Goal: Check status: Check status

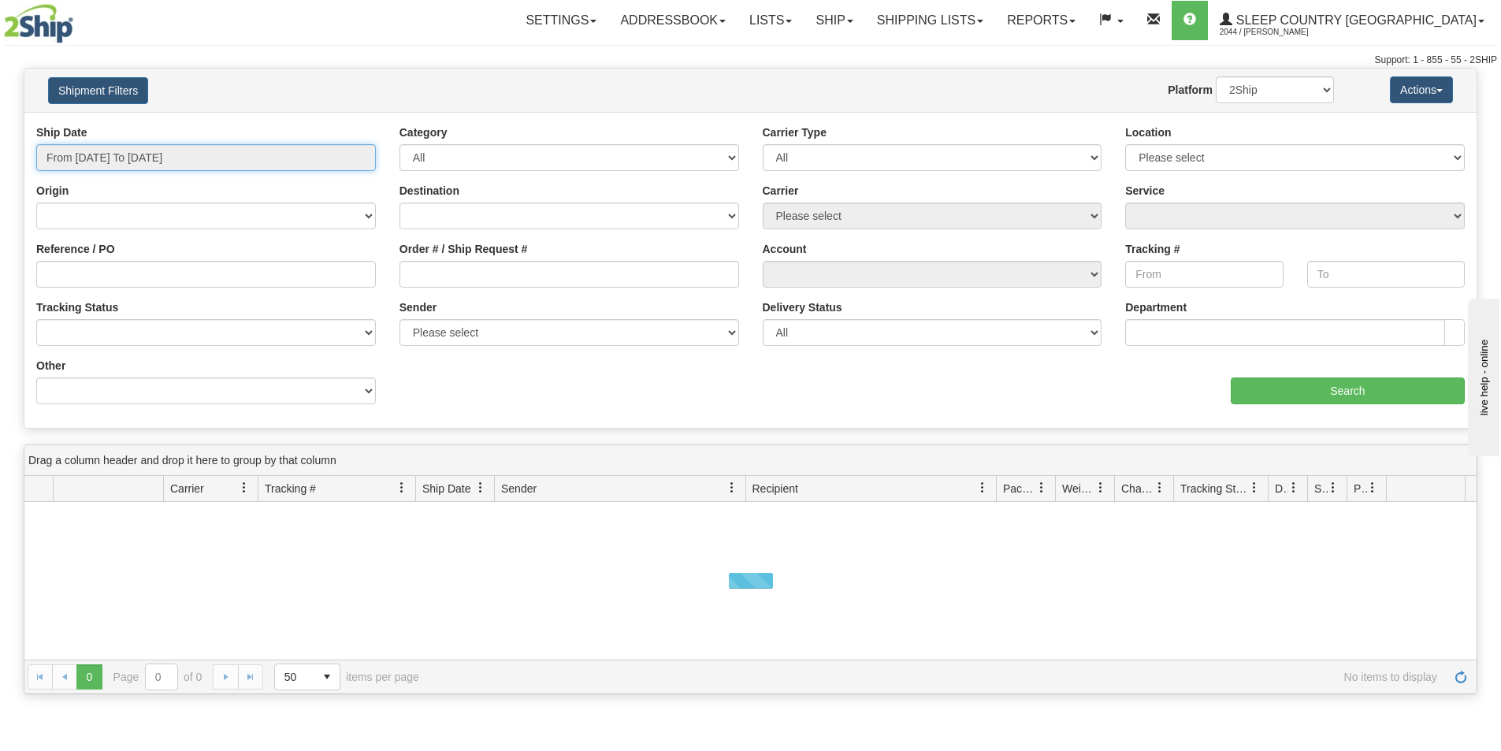
click at [124, 164] on input "From [DATE] To [DATE]" at bounding box center [206, 157] width 340 height 27
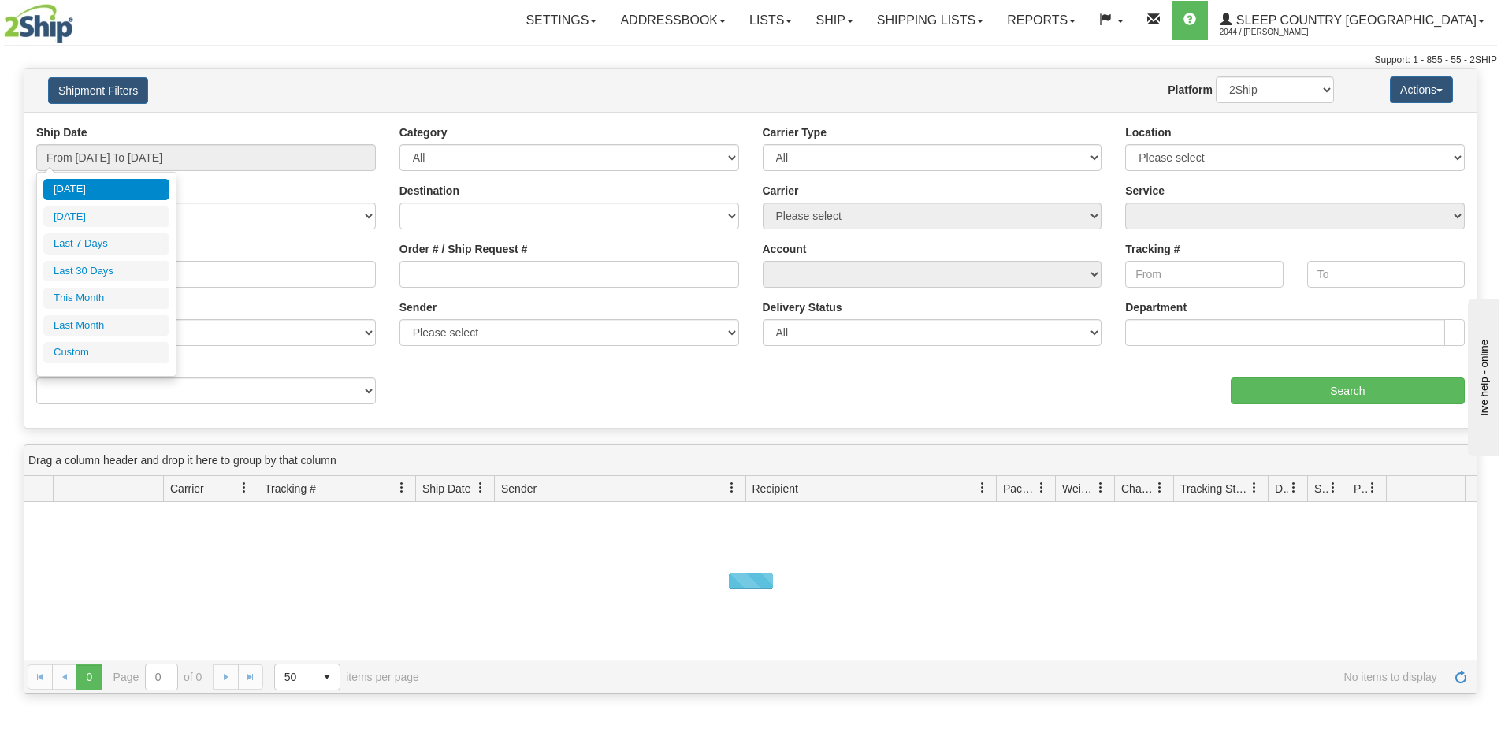
click at [116, 269] on li "Last 30 Days" at bounding box center [106, 271] width 126 height 21
type input "From [DATE] To [DATE]"
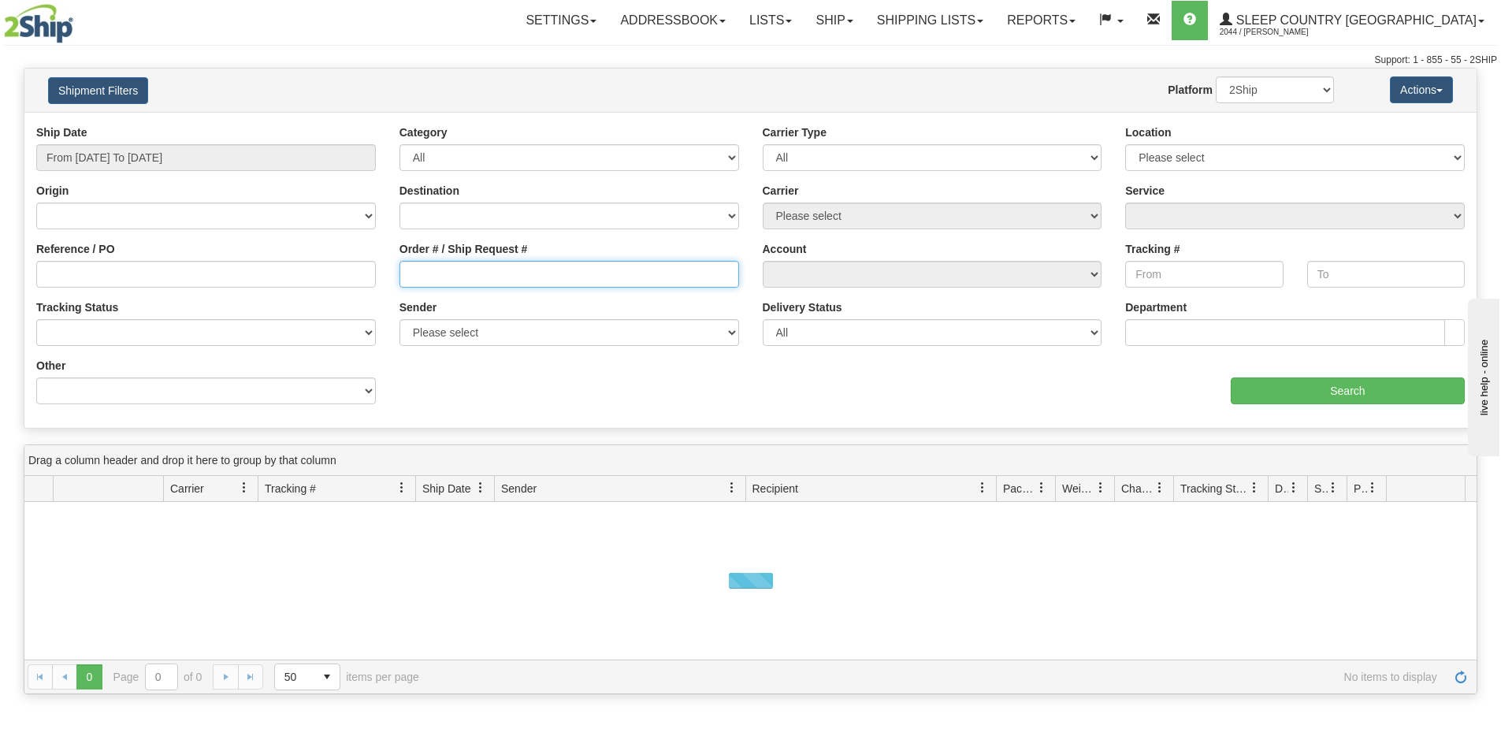
click at [478, 265] on input "Order # / Ship Request #" at bounding box center [569, 274] width 340 height 27
paste input "9000I010414"
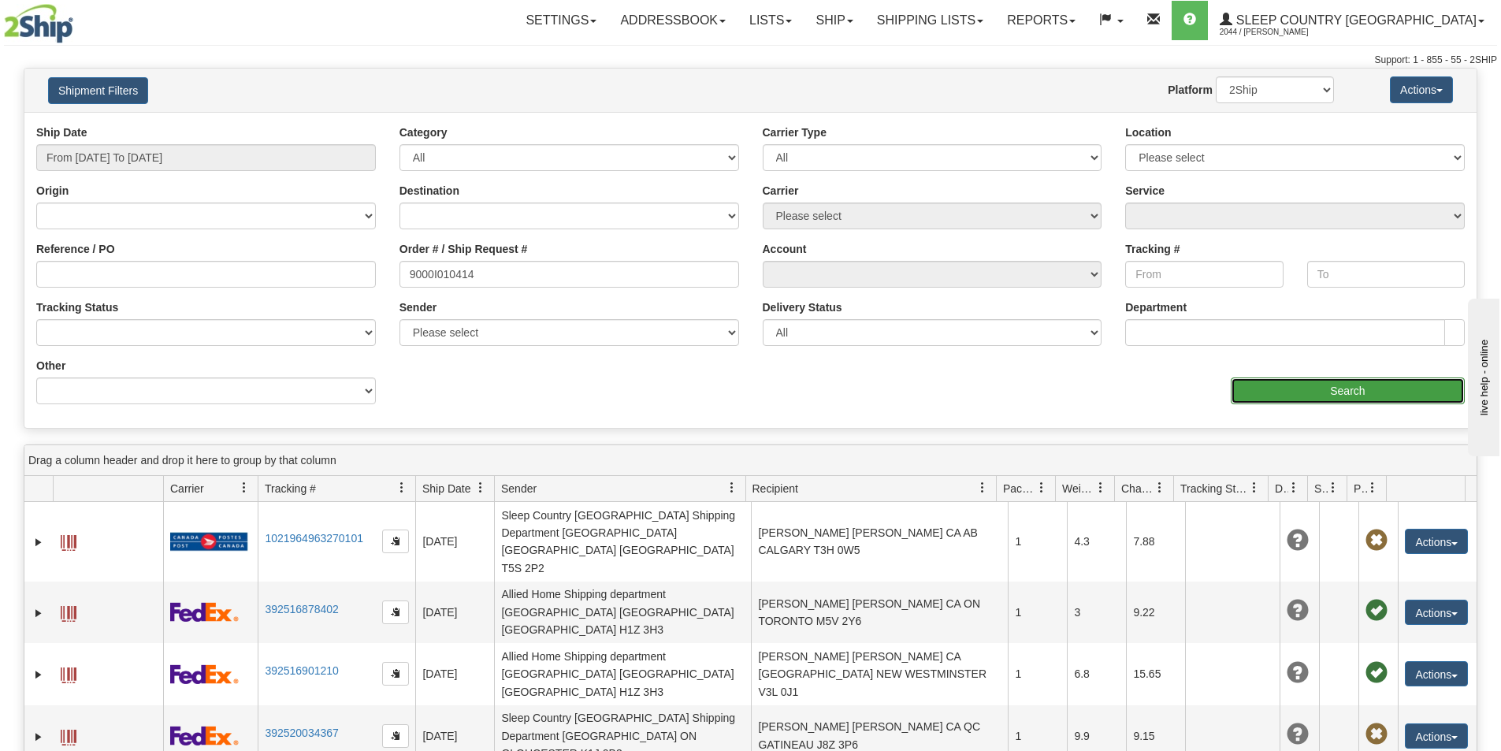
click at [1254, 394] on input "Search" at bounding box center [1347, 390] width 234 height 27
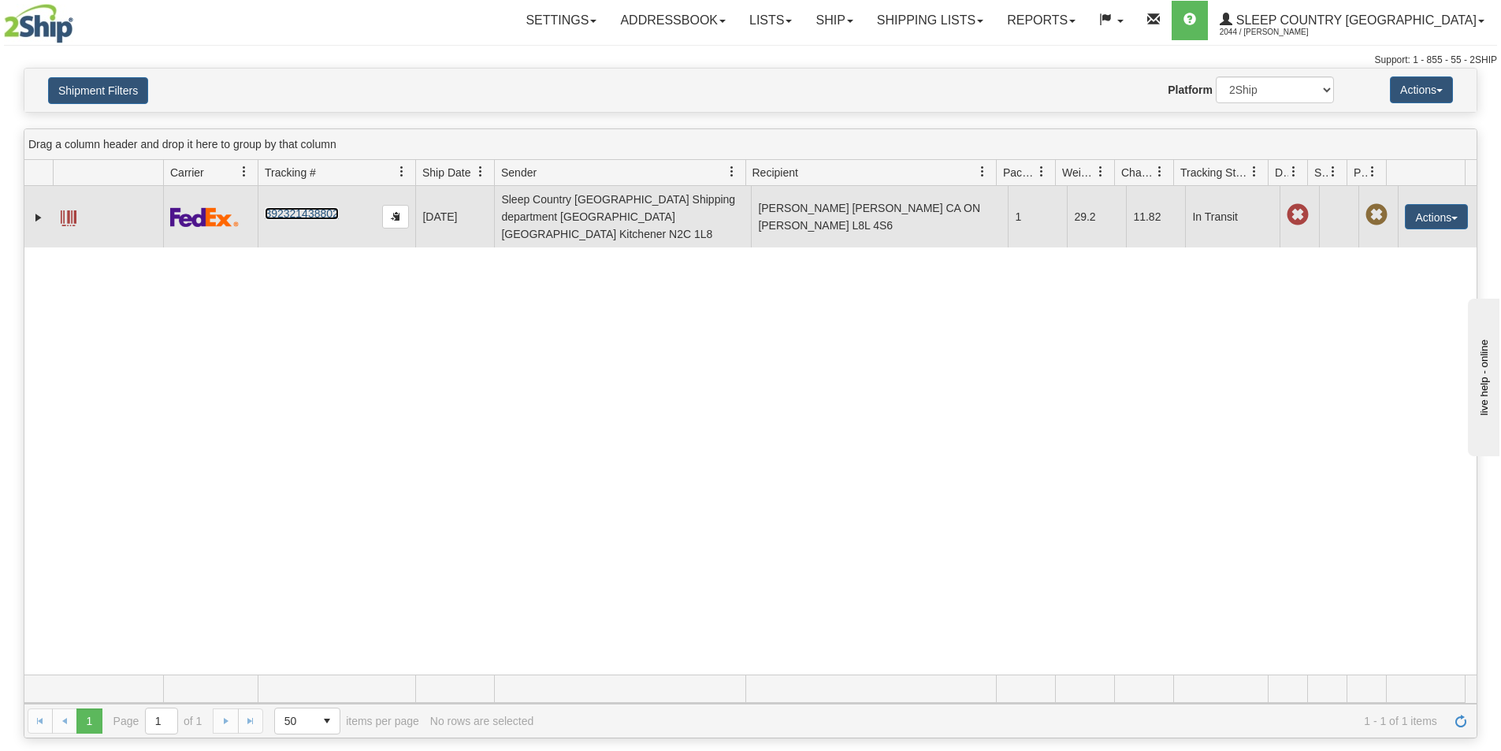
click at [310, 207] on link "392321438802" at bounding box center [301, 213] width 73 height 13
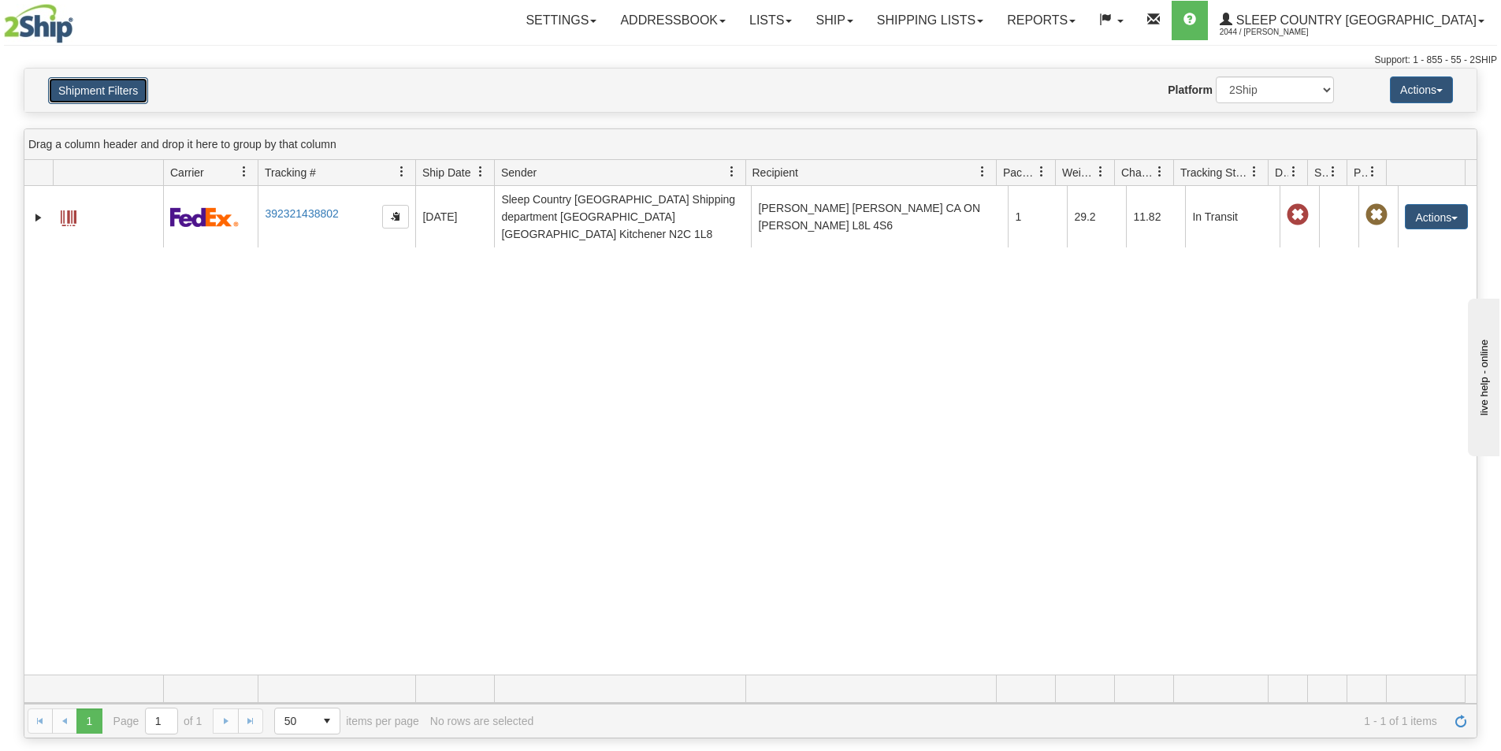
click at [95, 89] on button "Shipment Filters" at bounding box center [98, 90] width 100 height 27
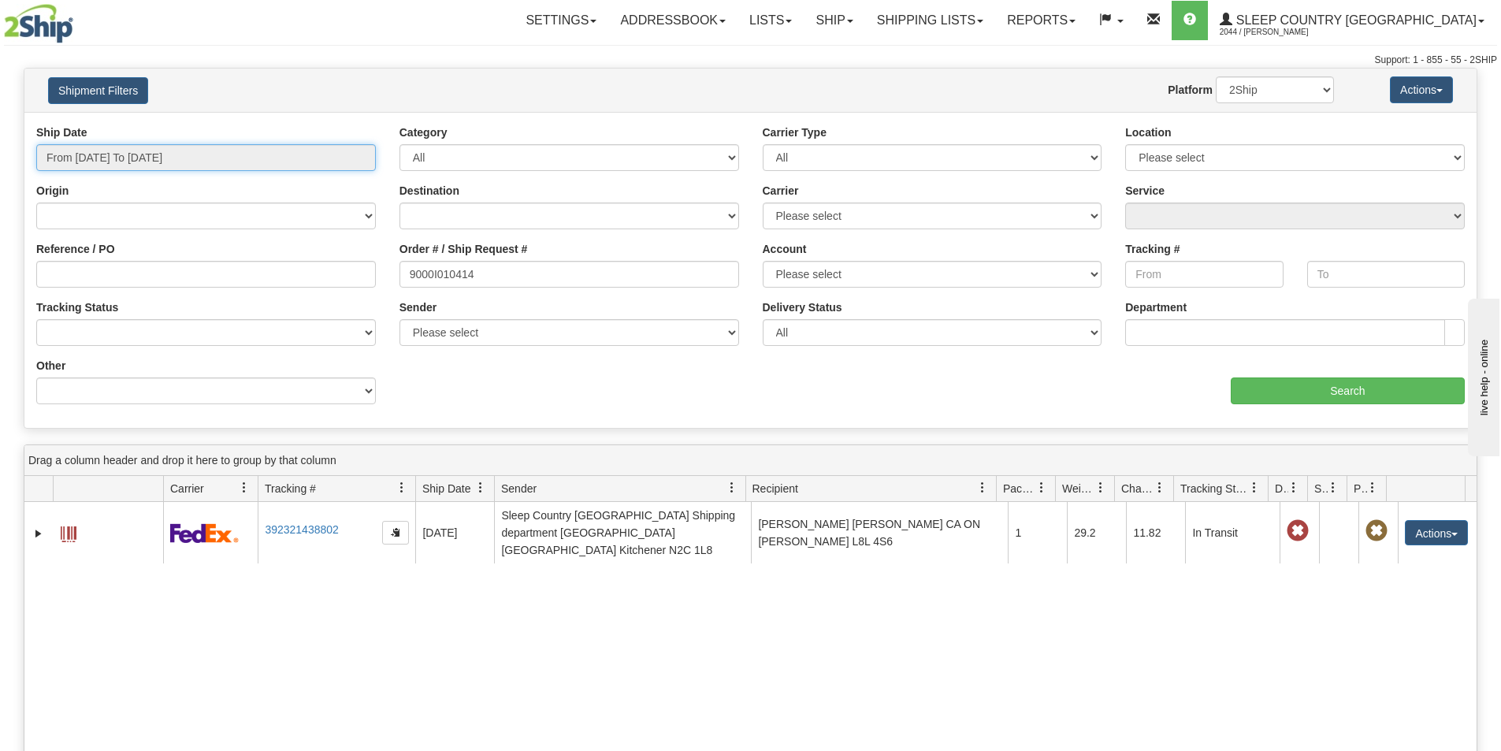
click at [174, 154] on input "From [DATE] To [DATE]" at bounding box center [206, 157] width 340 height 27
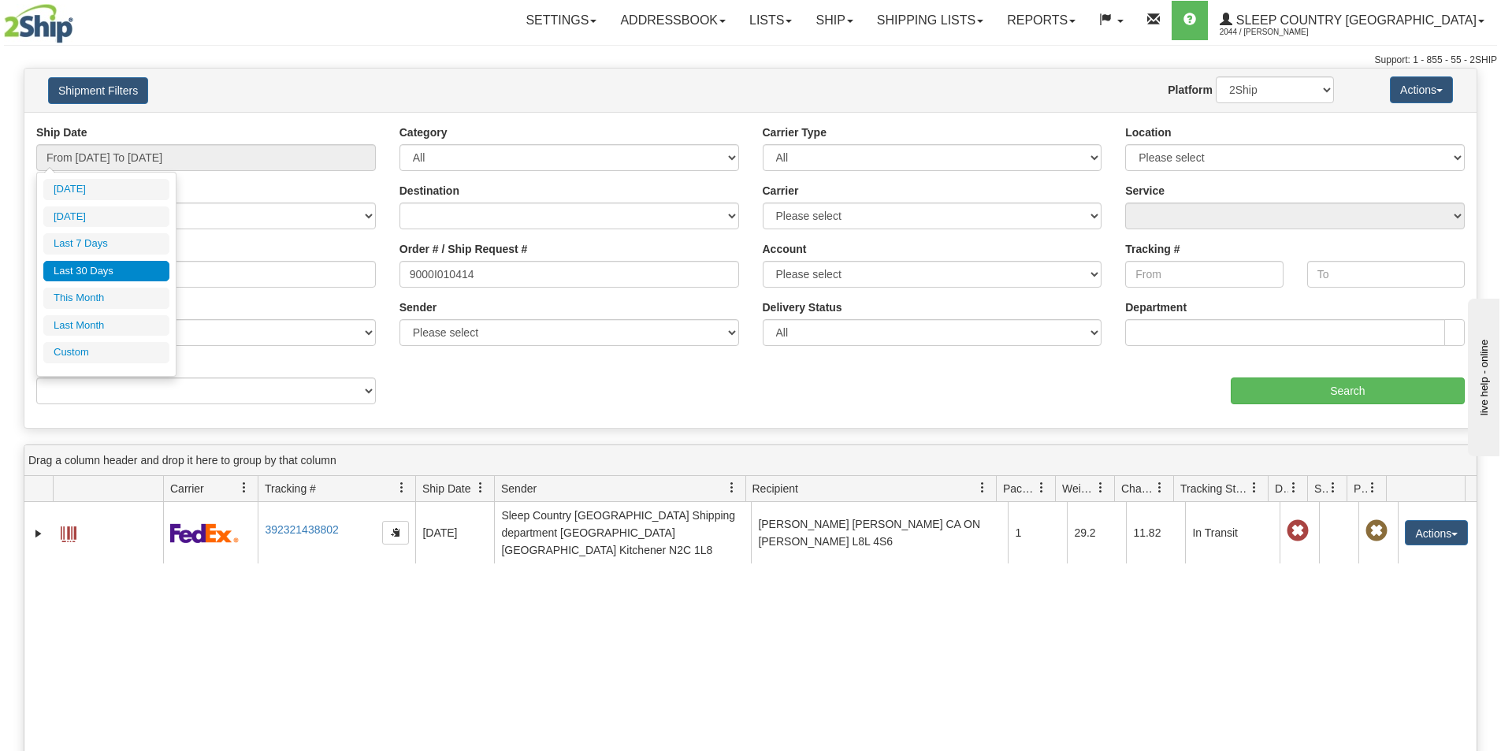
click at [87, 268] on li "Last 30 Days" at bounding box center [106, 271] width 126 height 21
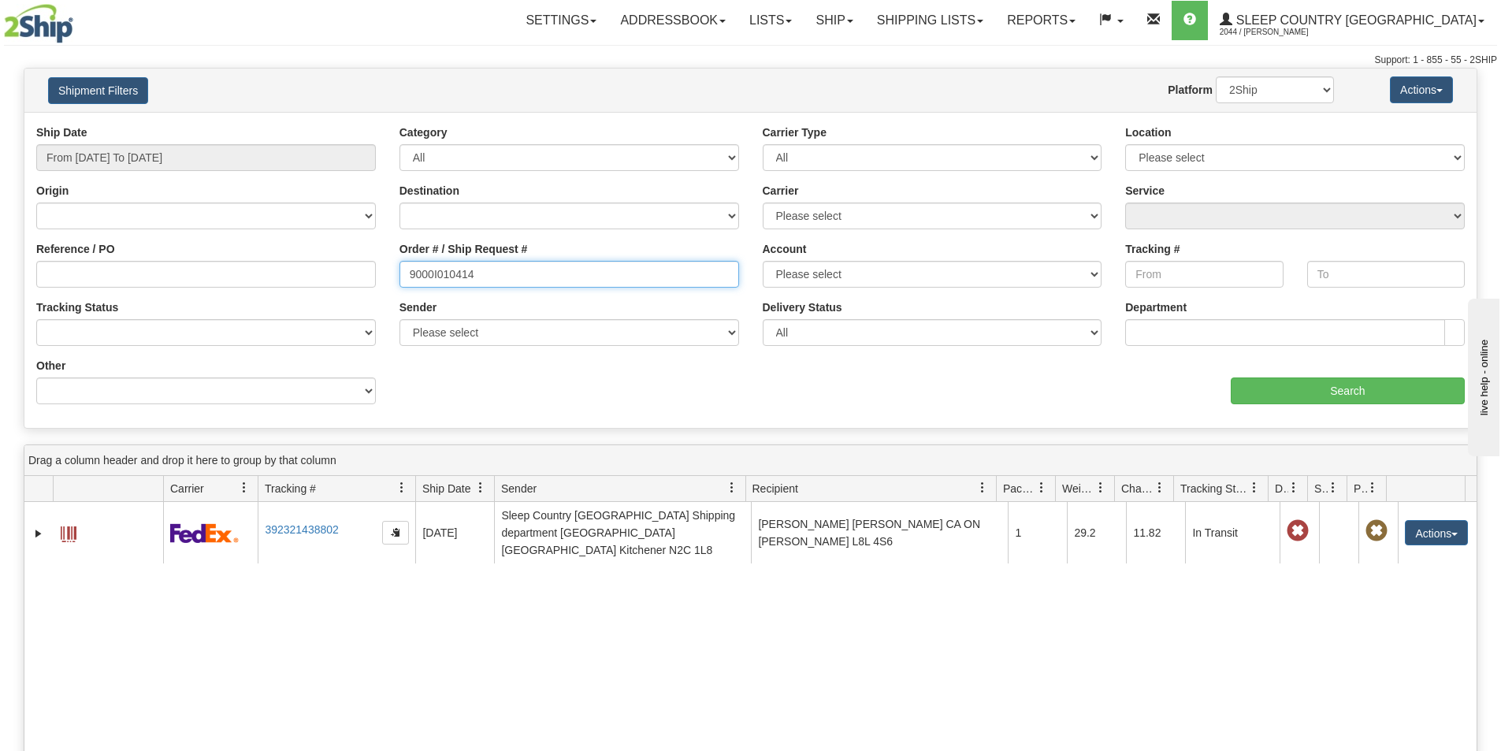
drag, startPoint x: 500, startPoint y: 273, endPoint x: 161, endPoint y: 308, distance: 340.6
click at [154, 306] on div "Ship Date From [DATE] To [DATE] Category All Inbound Outbound Carrier Type All …" at bounding box center [750, 269] width 1452 height 291
paste input "452"
type input "9000I014524"
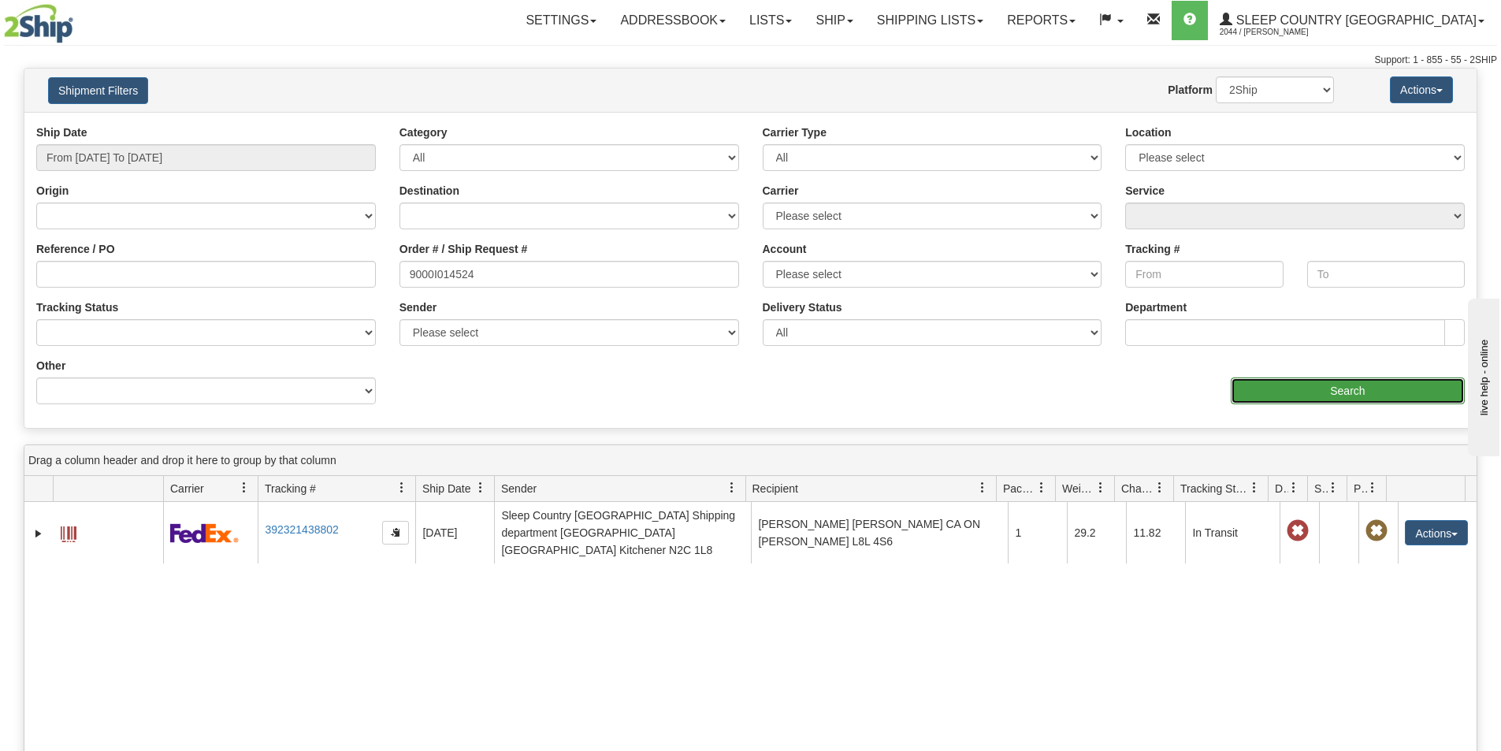
click at [1381, 387] on input "Search" at bounding box center [1347, 390] width 234 height 27
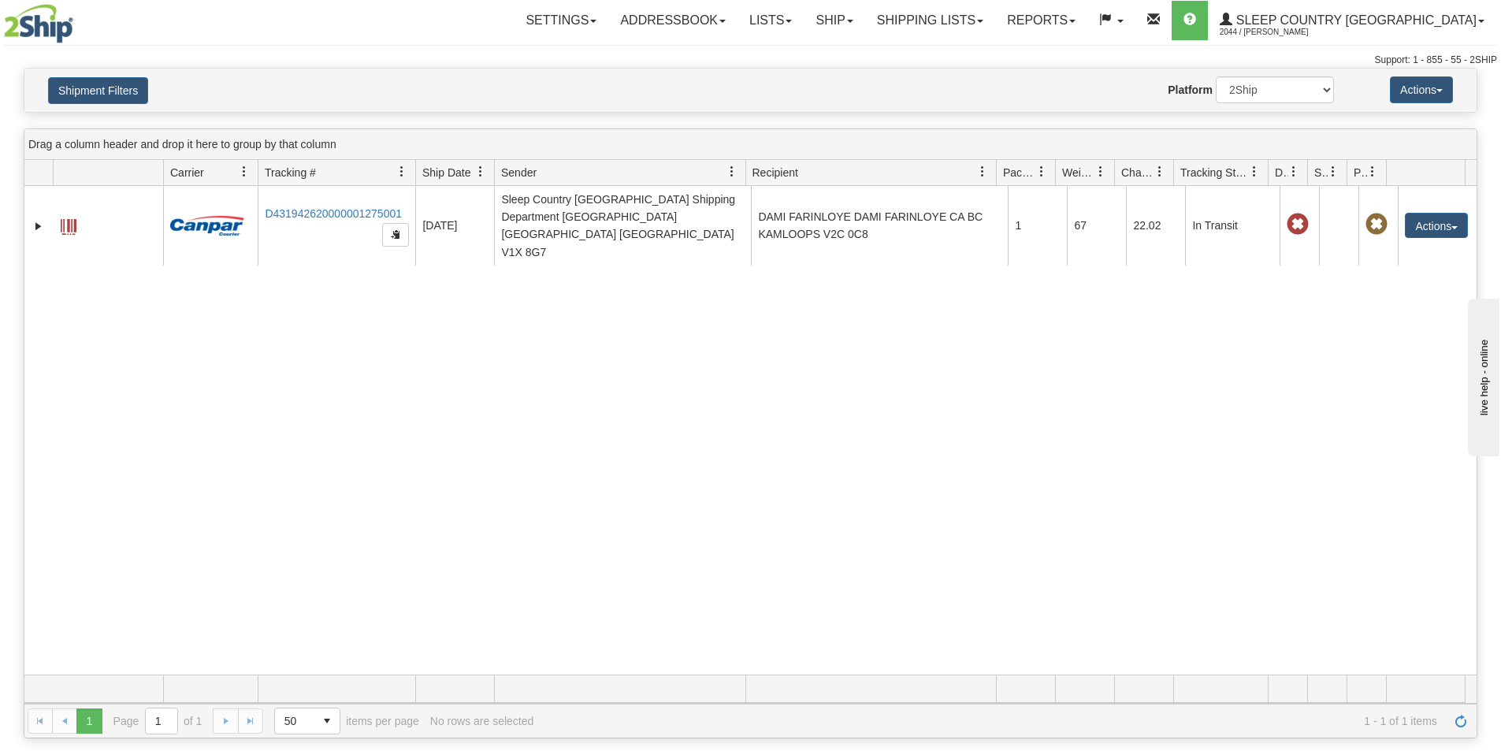
click at [98, 358] on div "31501762 2044 D431942620000001275001 [DATE] [DATE] 09:10:28 AM Sleep Country [G…" at bounding box center [750, 430] width 1452 height 488
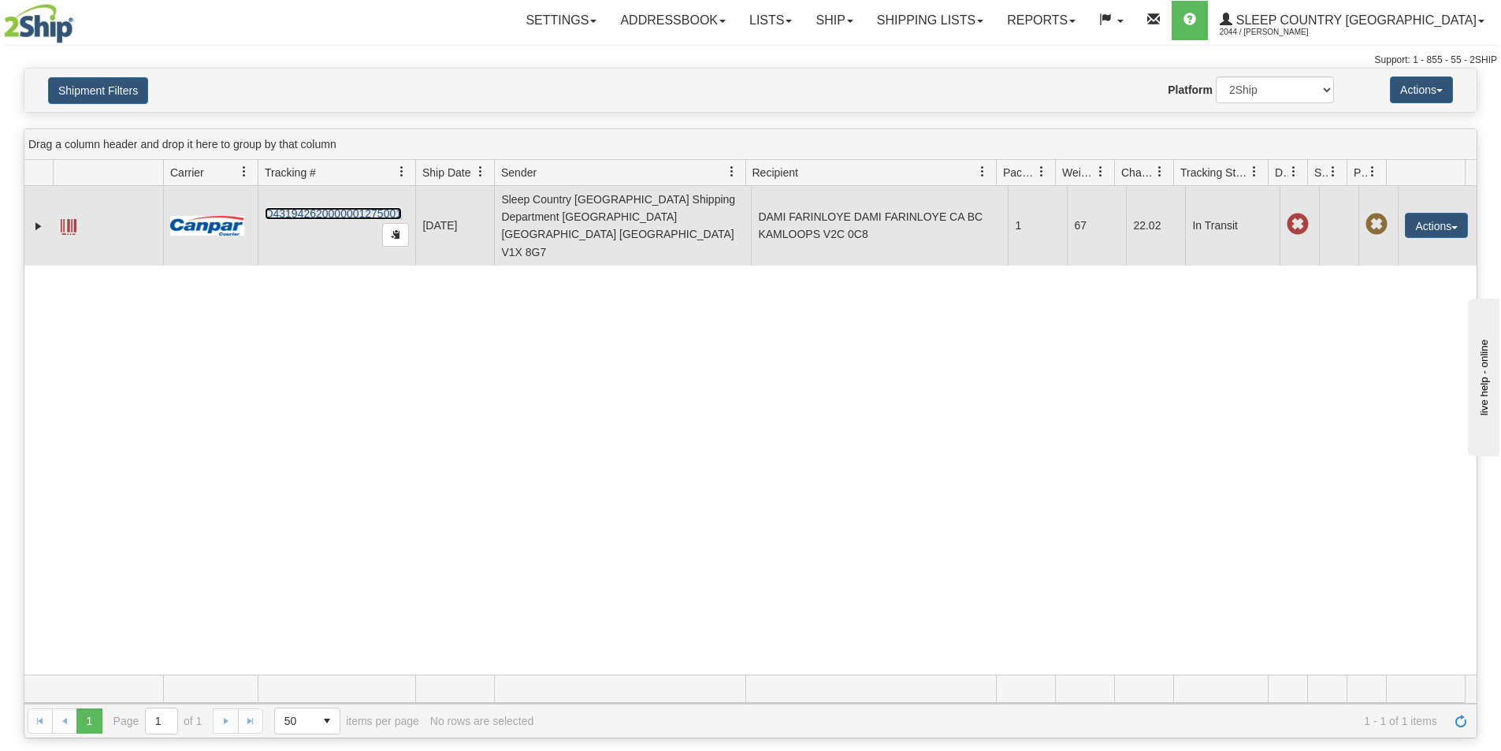
click at [358, 207] on link "D431942620000001275001" at bounding box center [333, 213] width 137 height 13
